Goal: Information Seeking & Learning: Learn about a topic

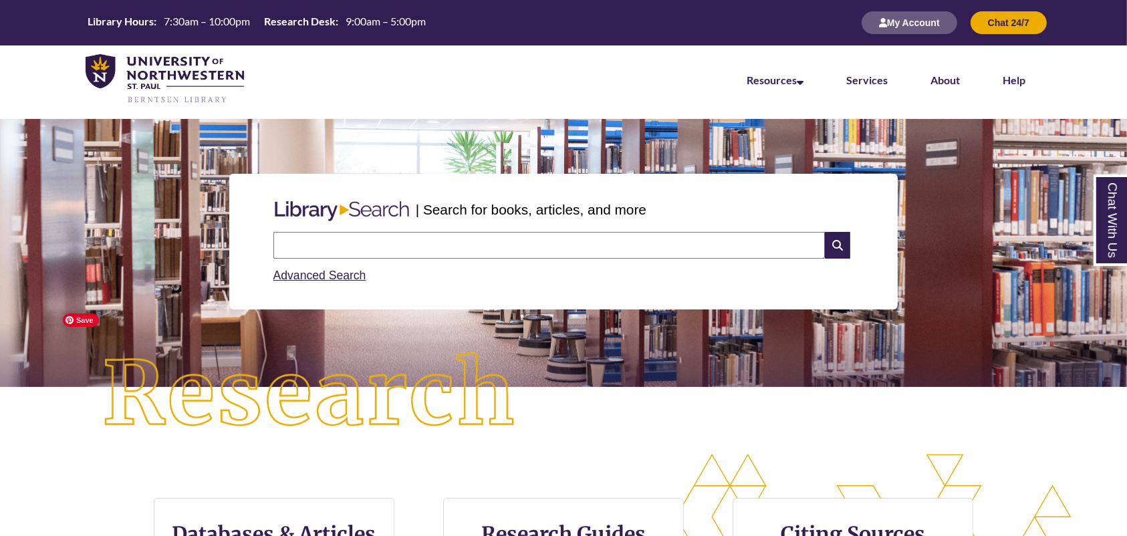
scroll to position [178, 0]
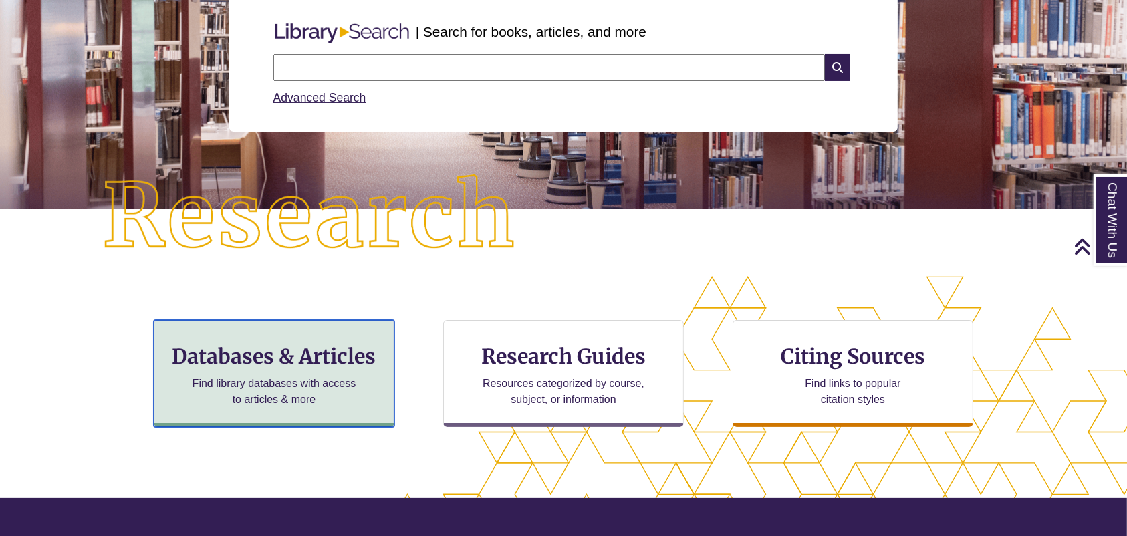
click at [247, 357] on h3 "Databases & Articles" at bounding box center [274, 356] width 218 height 25
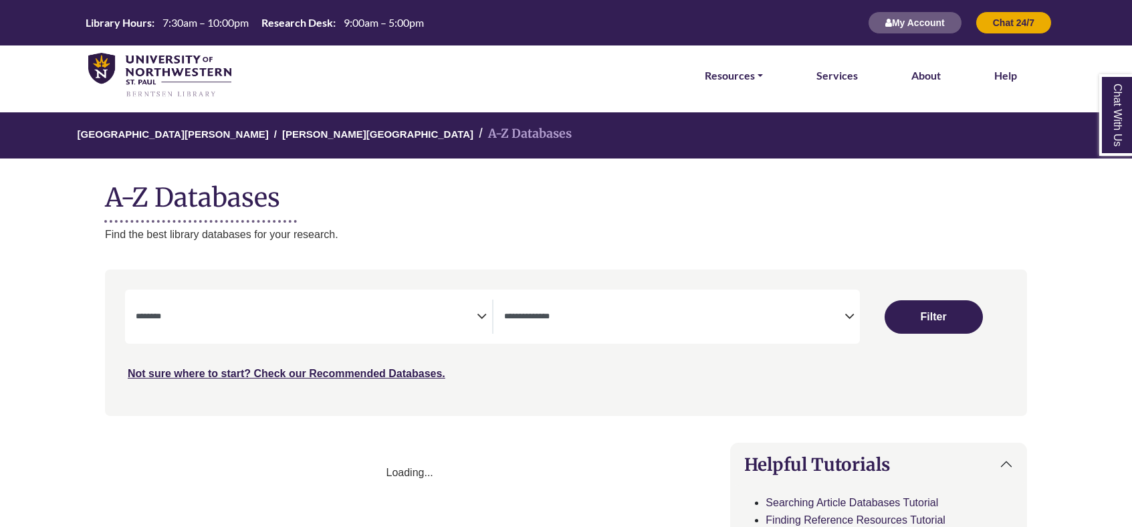
select select "Database Subject Filter"
select select "Database Types Filter"
select select "Database Subject Filter"
select select "Database Types Filter"
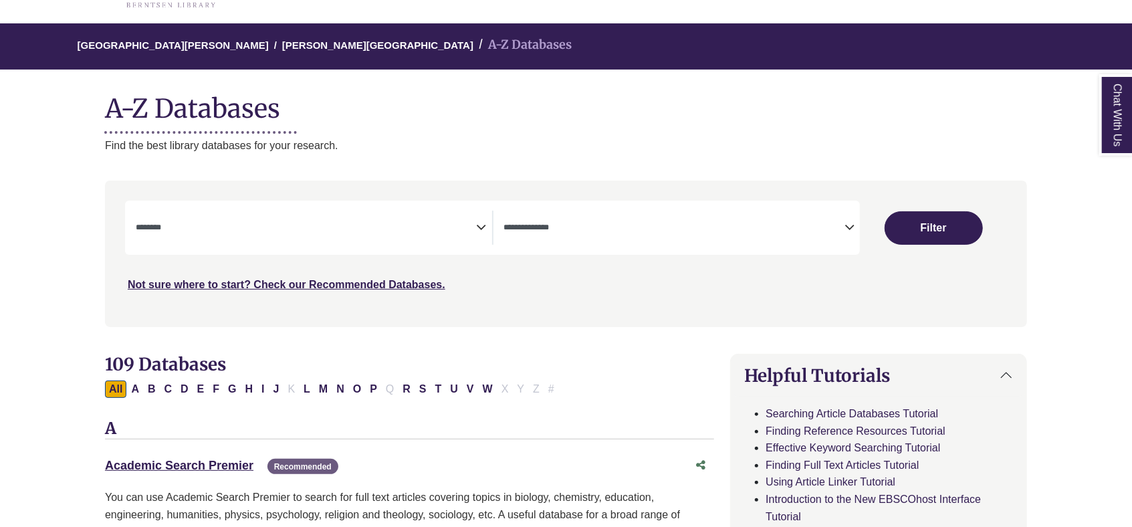
scroll to position [178, 0]
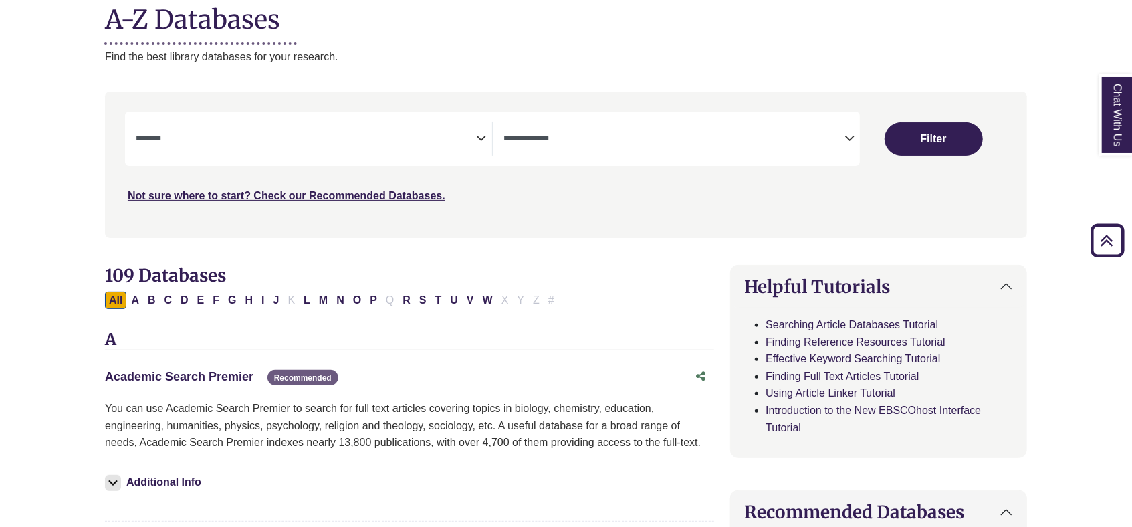
click at [161, 377] on link "Academic Search Premier This link opens in a new window" at bounding box center [179, 376] width 148 height 13
click at [169, 302] on button "C" at bounding box center [168, 300] width 16 height 17
select select "Database Subject Filter"
select select "Database Types Filter"
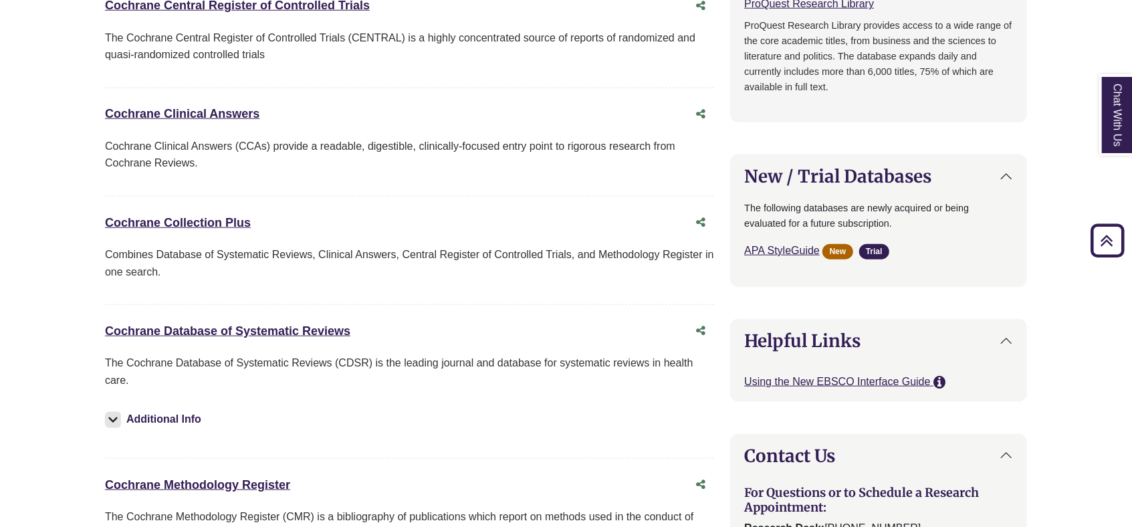
scroll to position [980, 0]
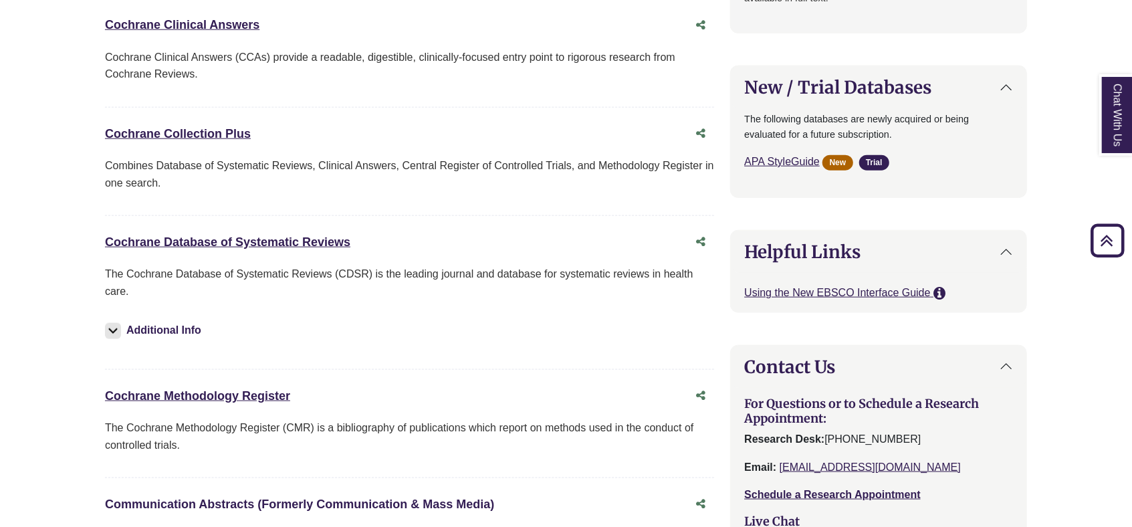
click at [236, 503] on link "Communication Abstracts (Formerly Communication & Mass Media) This link opens i…" at bounding box center [299, 503] width 389 height 13
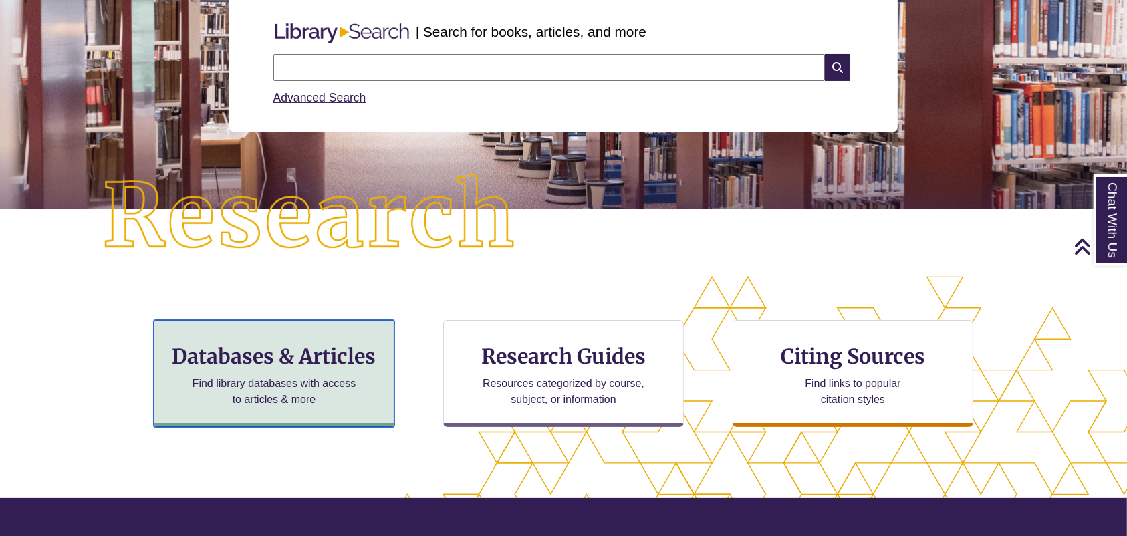
click at [304, 354] on h3 "Databases & Articles" at bounding box center [274, 356] width 218 height 25
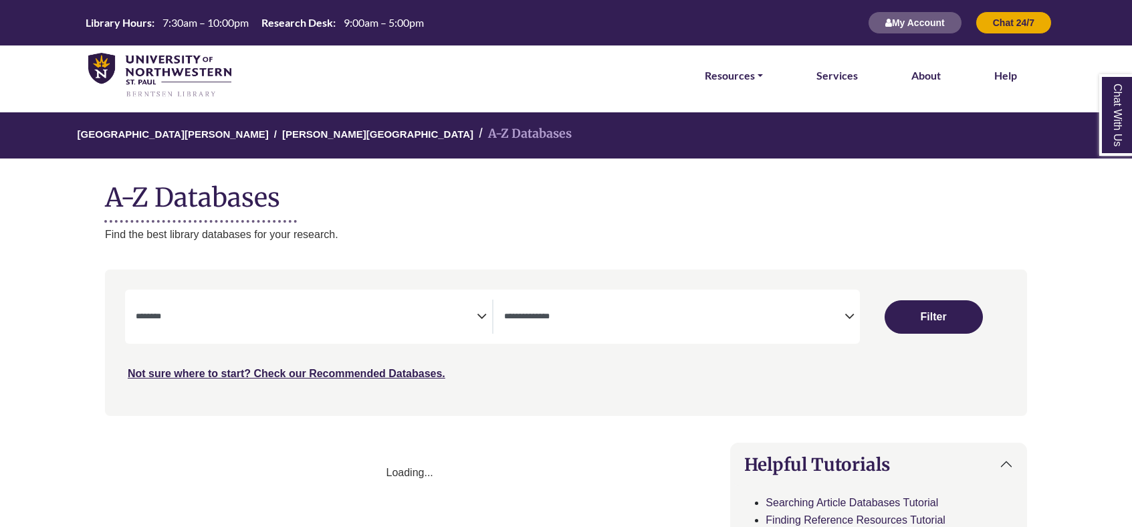
select select "Database Subject Filter"
select select "Database Types Filter"
select select "Database Subject Filter"
select select "Database Types Filter"
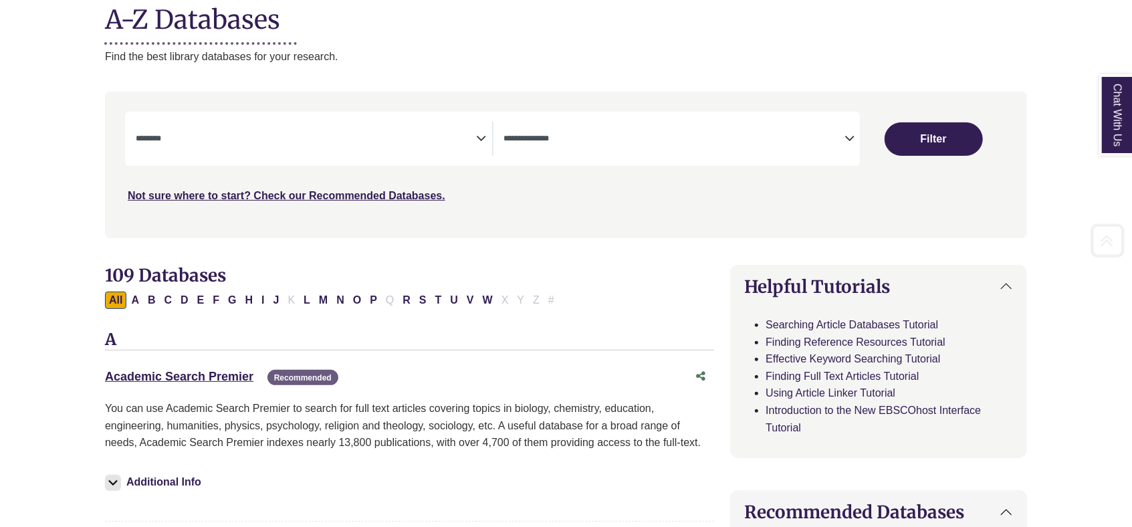
scroll to position [356, 0]
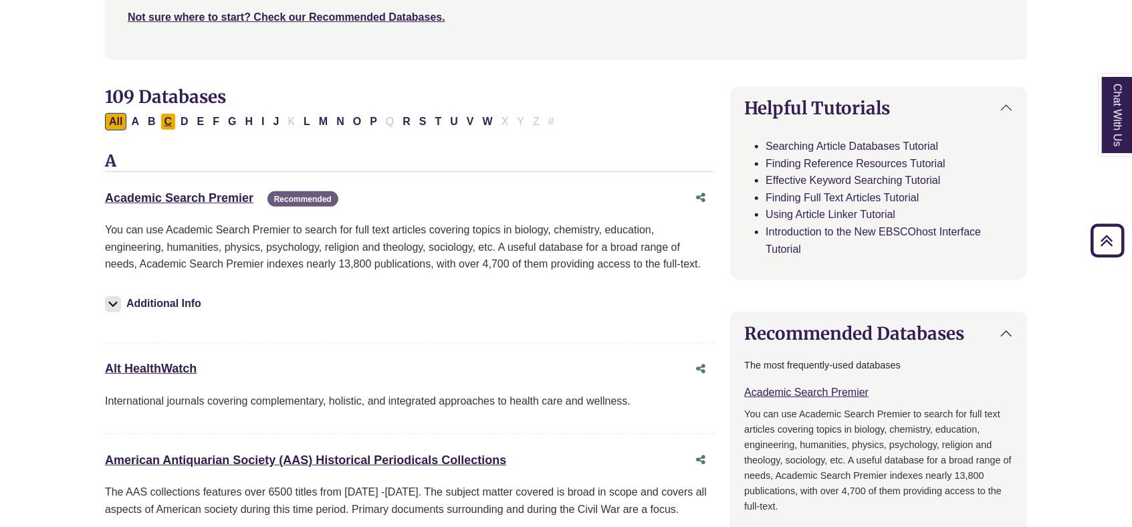
click at [167, 126] on button "C" at bounding box center [168, 121] width 16 height 17
select select "Database Subject Filter"
select select "Database Types Filter"
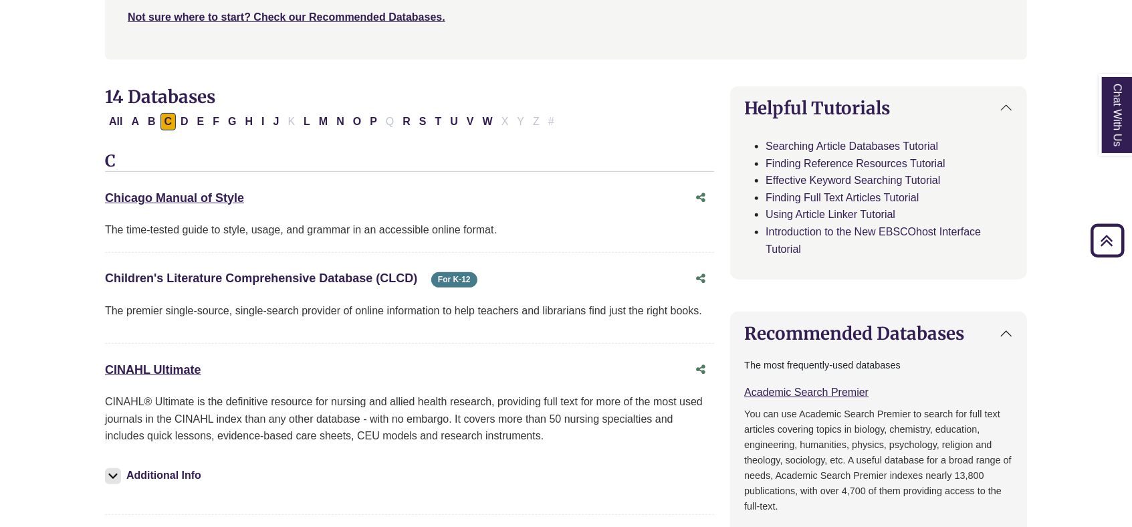
click at [212, 278] on link "Children's Literature Comprehensive Database (CLCD) This link opens in a new wi…" at bounding box center [261, 277] width 312 height 13
click at [213, 284] on div "Children's Literature Comprehensive Database (CLCD) This link opens in a new wi…" at bounding box center [396, 278] width 582 height 19
click at [205, 275] on link "Children's Literature Comprehensive Database (CLCD) This link opens in a new wi…" at bounding box center [261, 277] width 312 height 13
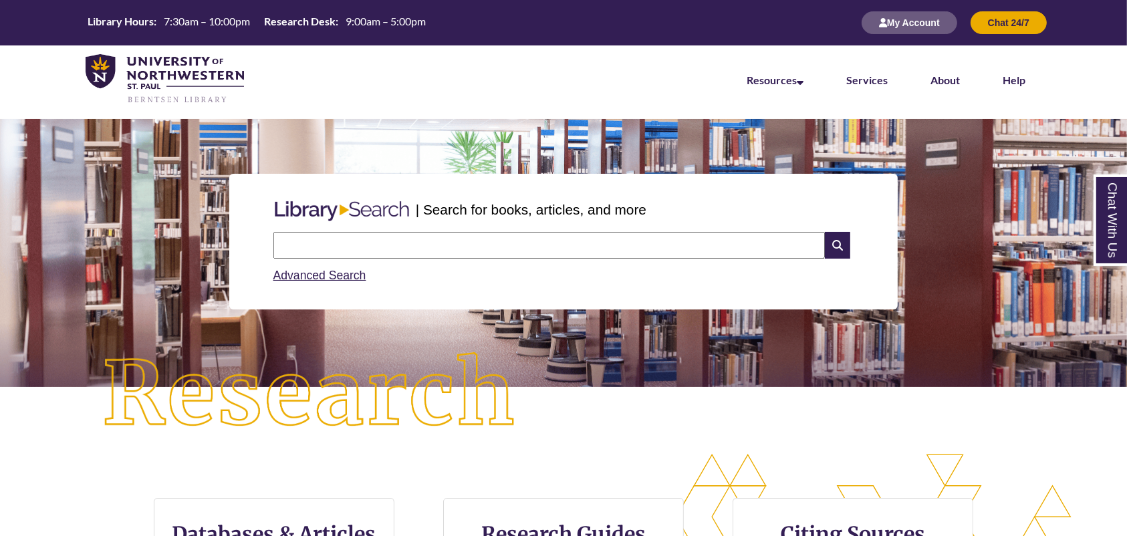
click at [453, 243] on input "text" at bounding box center [549, 245] width 552 height 27
type input "**********"
click at [409, 246] on input "text" at bounding box center [549, 245] width 552 height 27
type input "*"
type input "**********"
